Goal: Navigation & Orientation: Find specific page/section

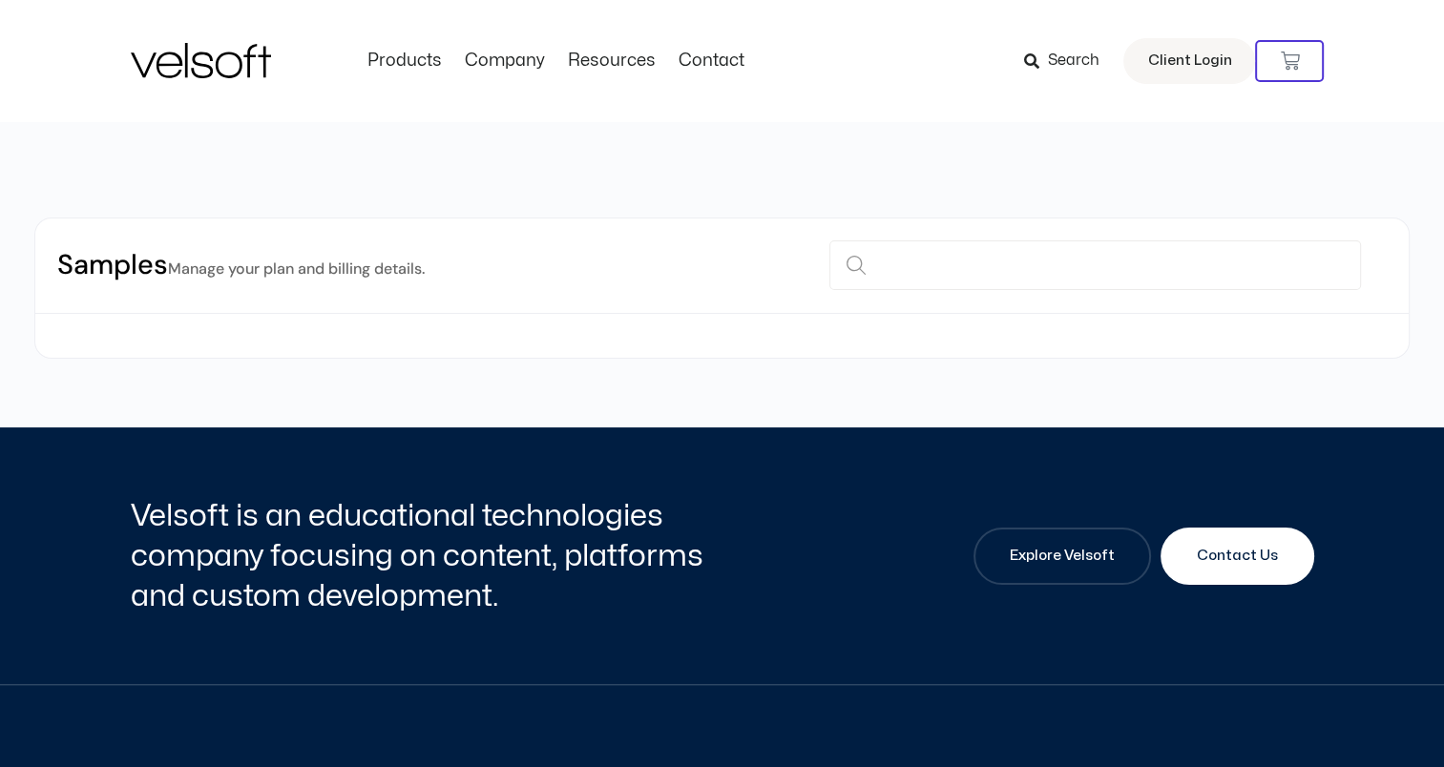
click at [250, 68] on img at bounding box center [201, 60] width 140 height 35
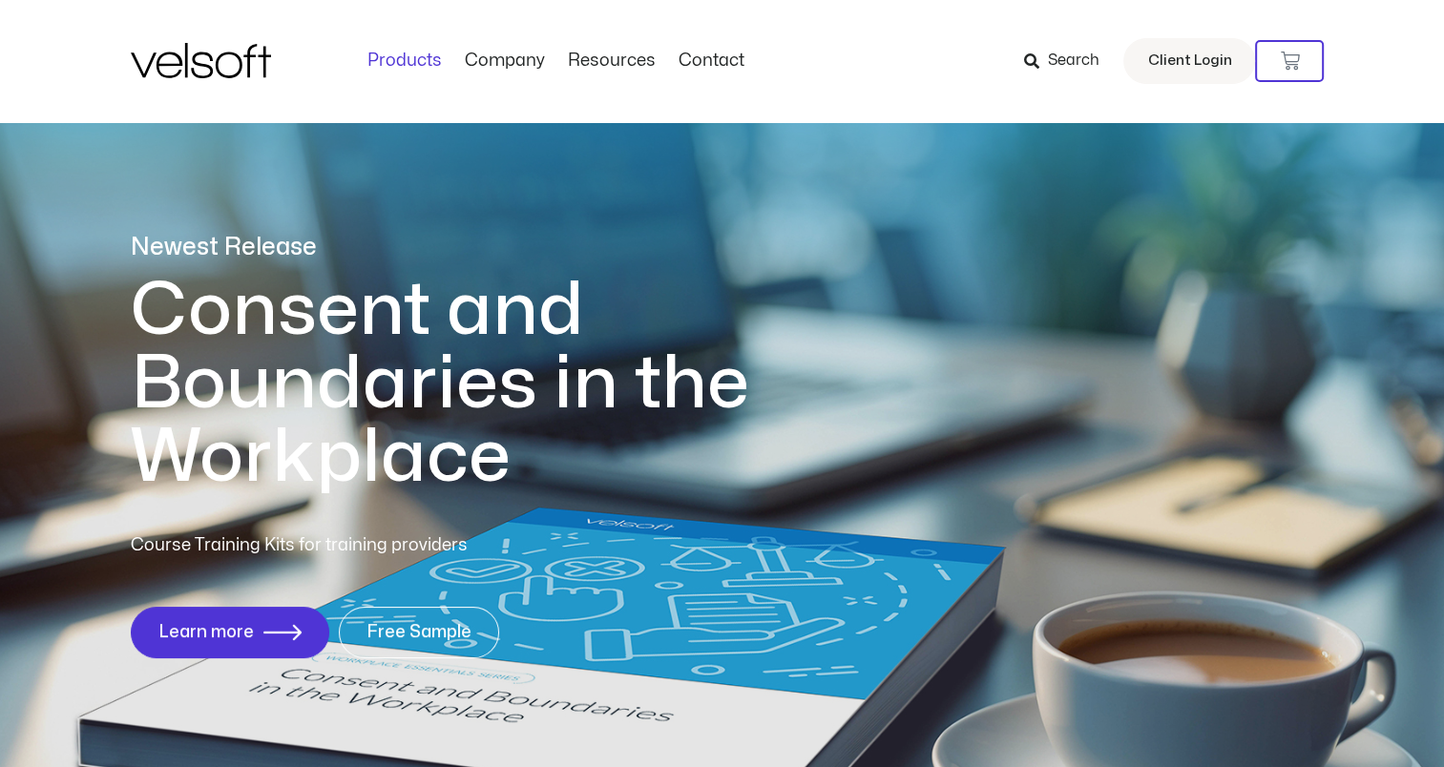
click at [409, 61] on link "Products" at bounding box center [404, 61] width 97 height 21
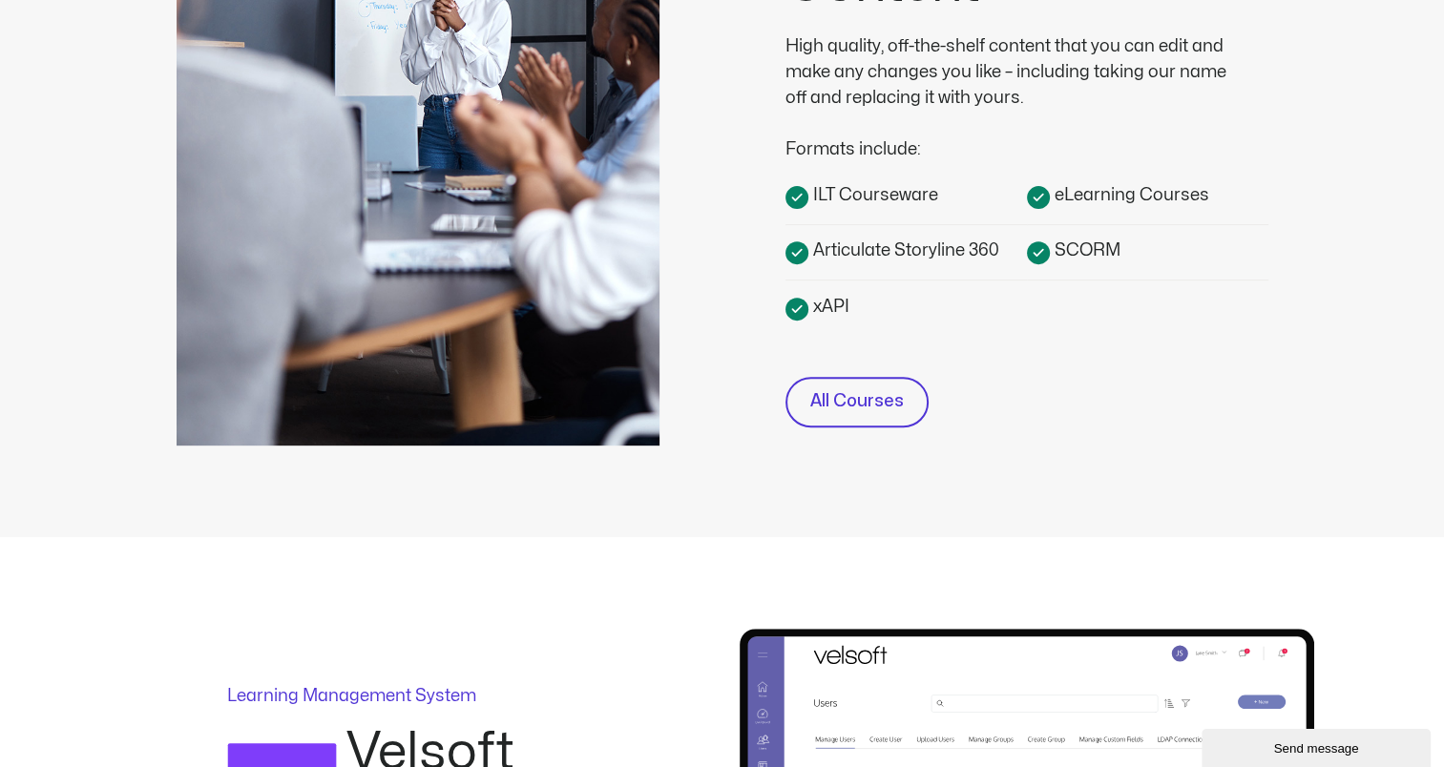
scroll to position [954, 0]
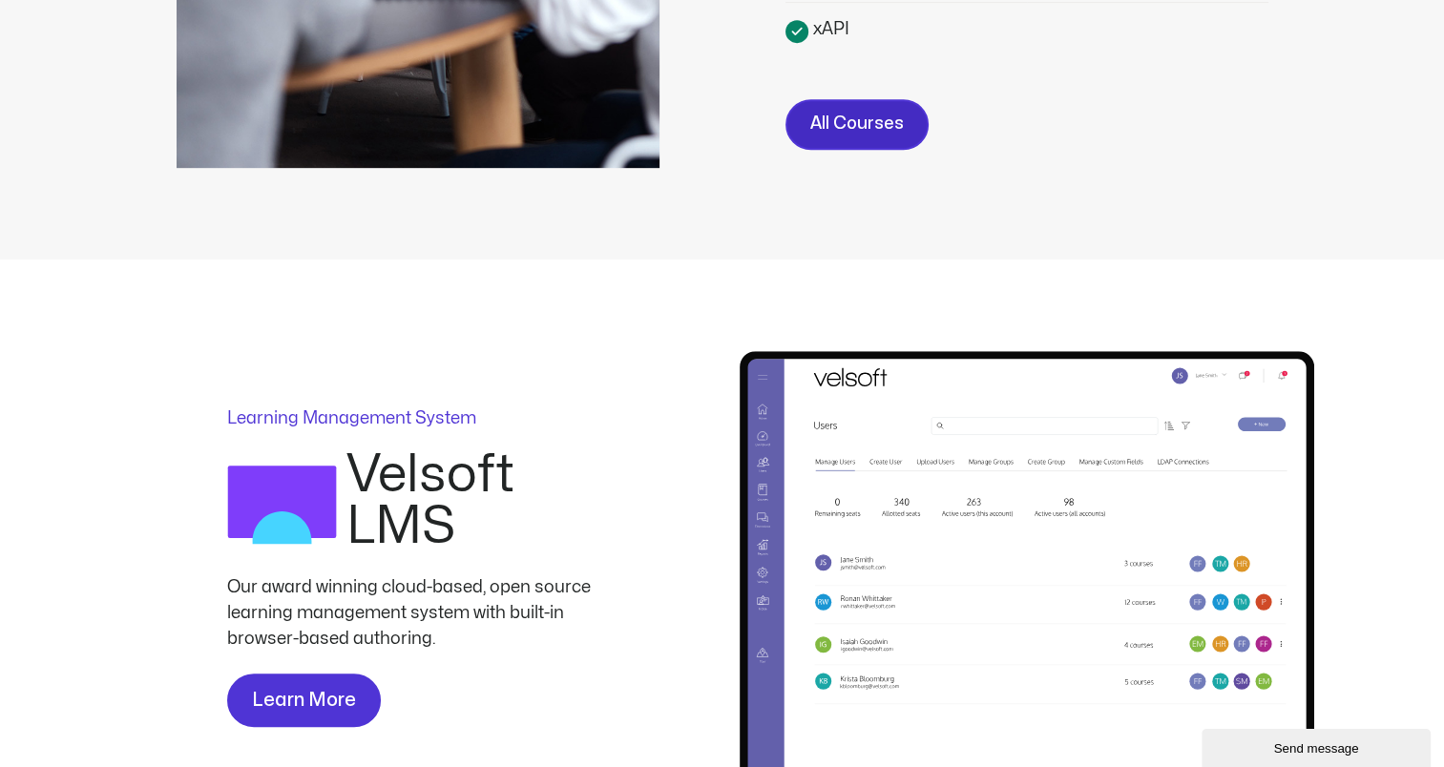
click at [860, 124] on span "All Courses" at bounding box center [857, 125] width 94 height 28
